Goal: Navigation & Orientation: Find specific page/section

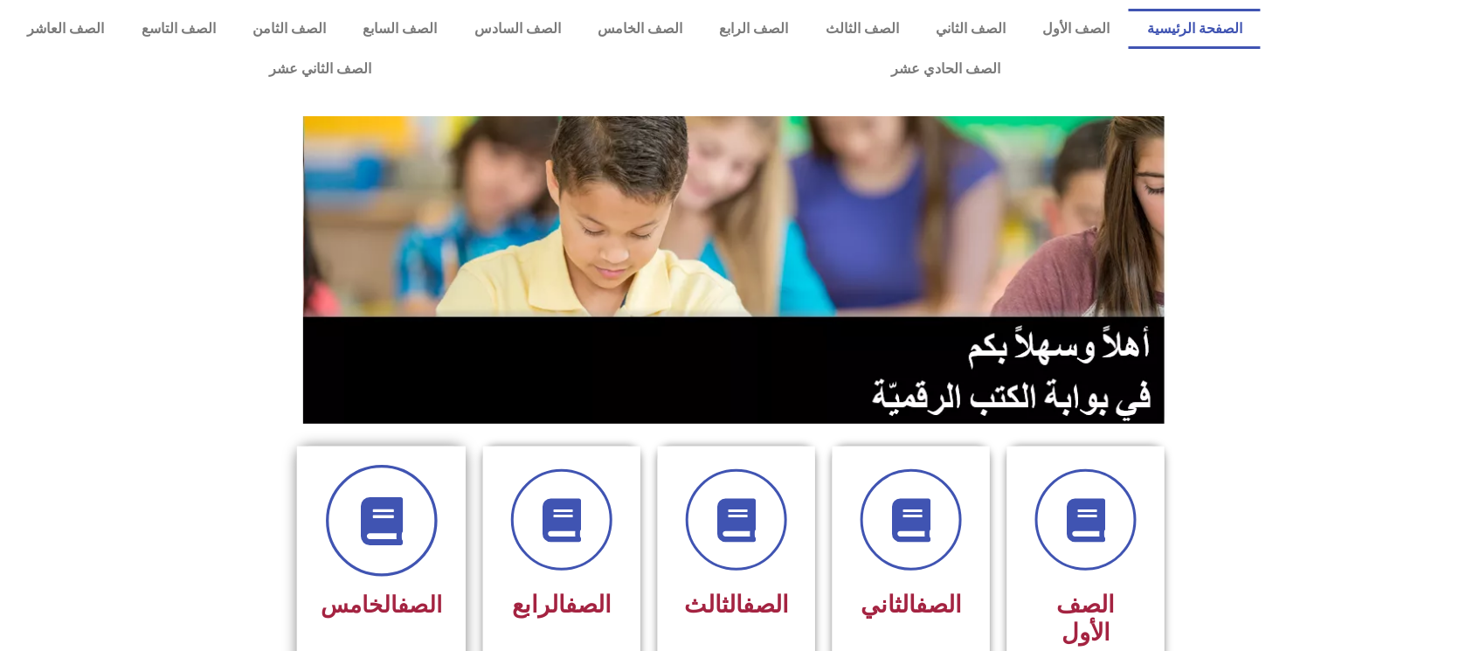
click at [414, 517] on span at bounding box center [382, 521] width 112 height 112
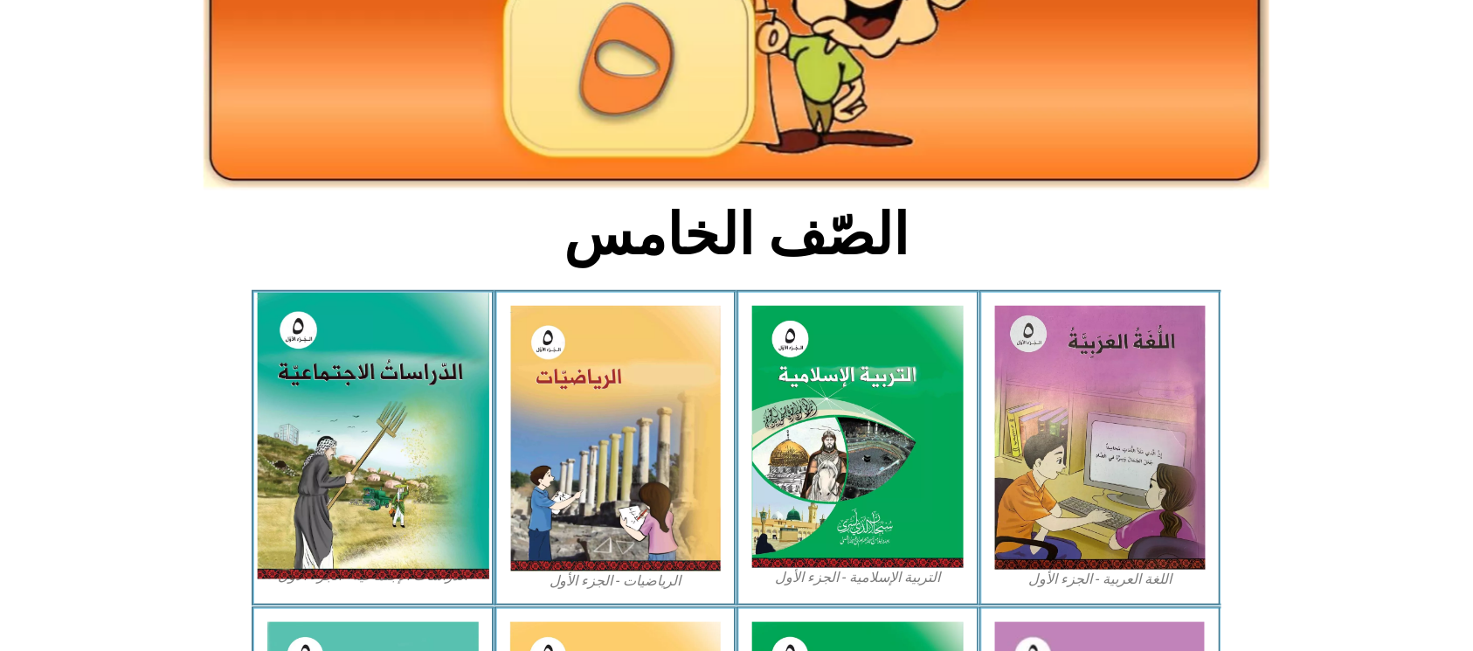
scroll to position [466, 0]
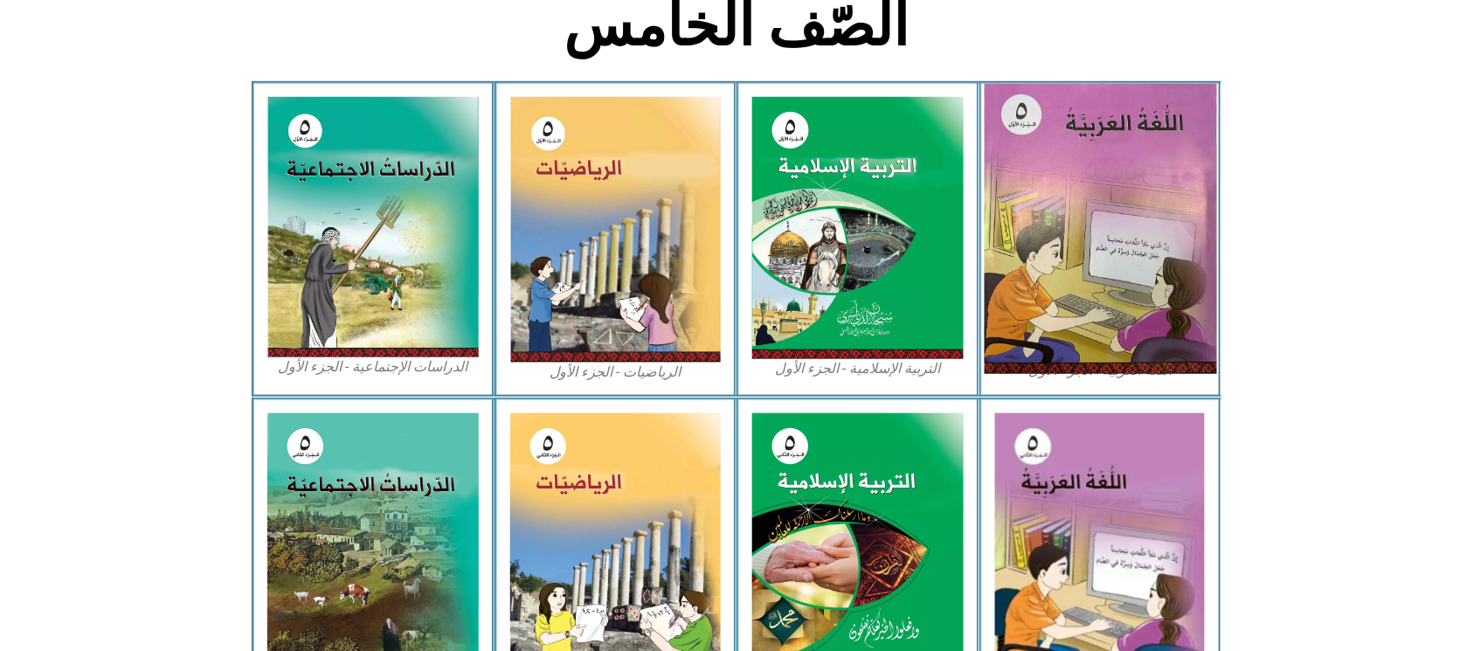
click at [1123, 245] on img at bounding box center [1100, 229] width 232 height 290
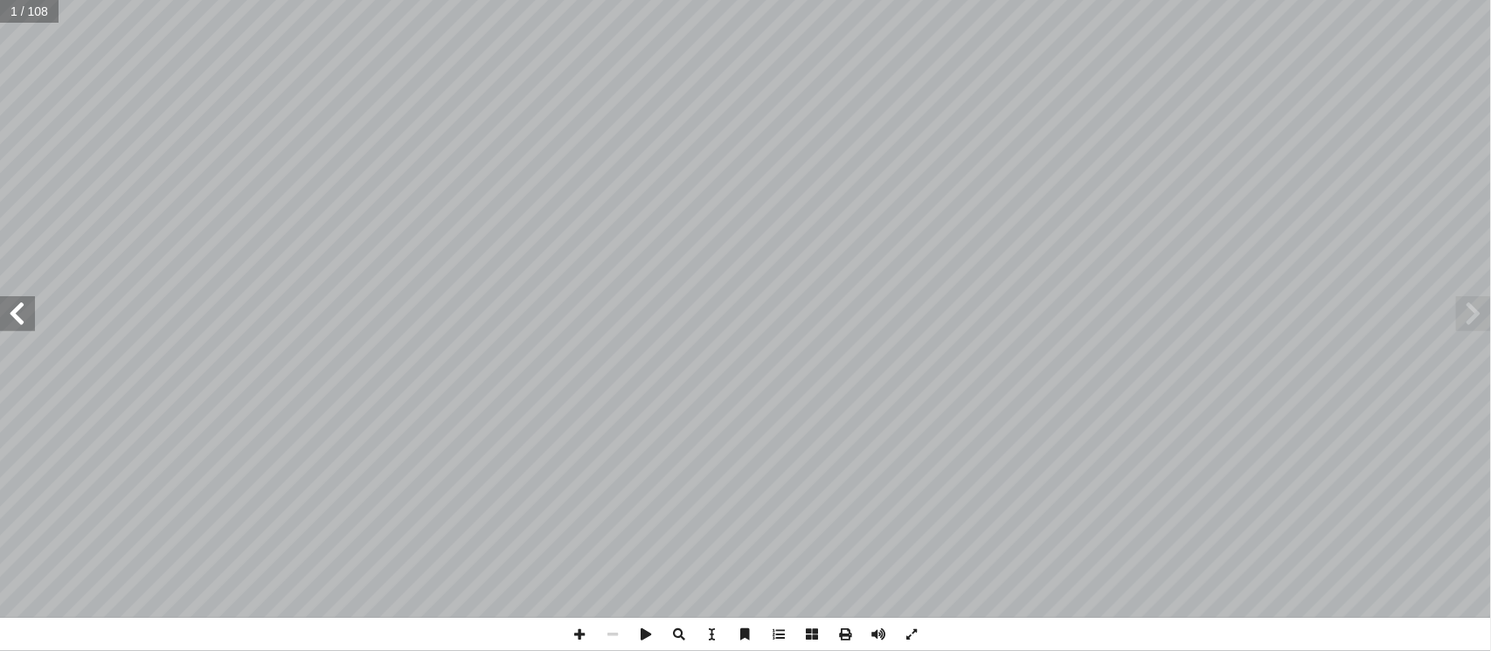
click at [18, 322] on span at bounding box center [17, 313] width 35 height 35
click at [1, 313] on span at bounding box center [17, 313] width 35 height 35
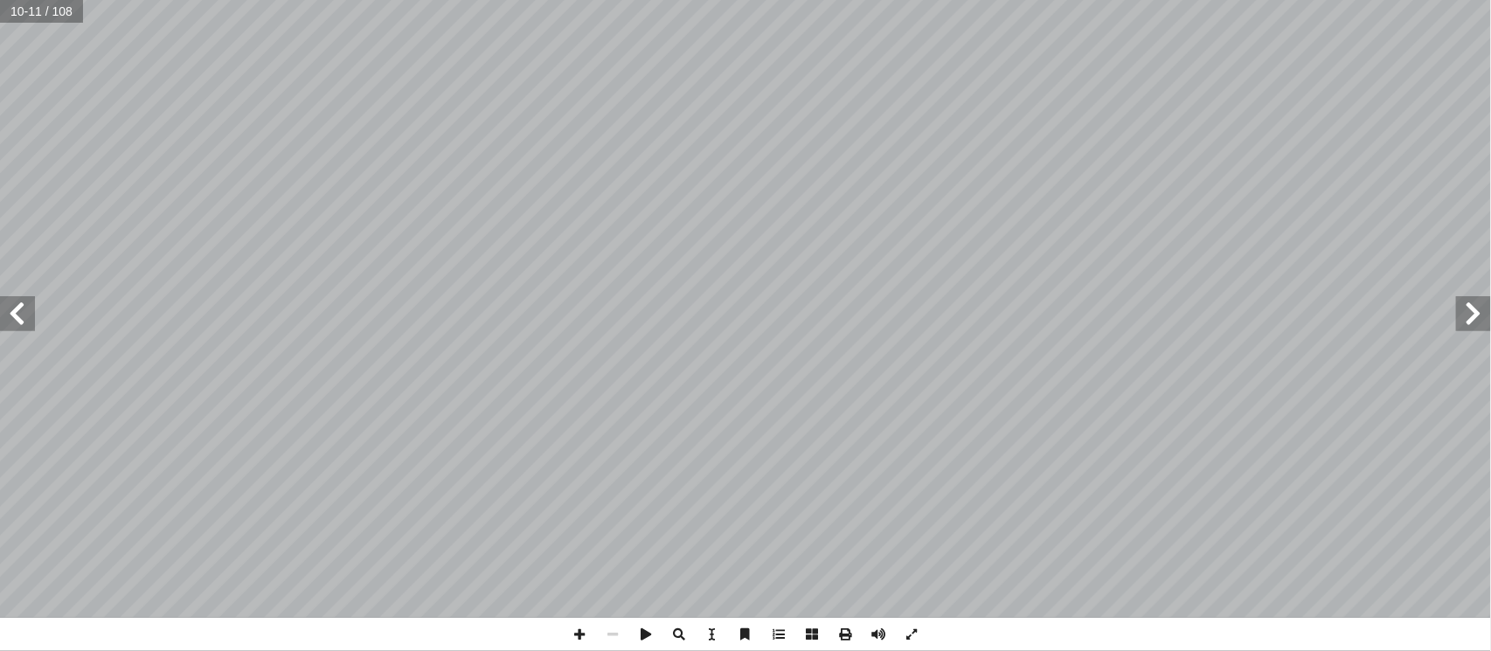
click at [3, 313] on span at bounding box center [17, 313] width 35 height 35
click at [7, 313] on span at bounding box center [17, 313] width 35 height 35
click at [575, 647] on span at bounding box center [579, 634] width 33 height 33
